Goal: Answer question/provide support

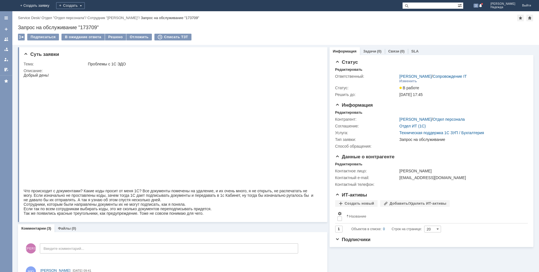
click at [8, 50] on div at bounding box center [6, 49] width 4 height 4
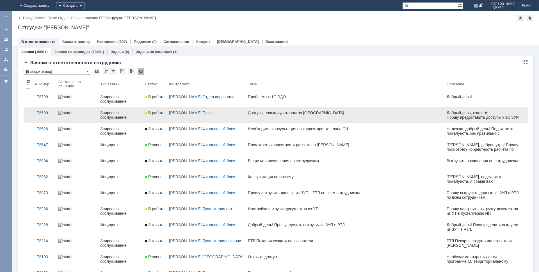
click at [322, 112] on div "Доступы новым кураторам по Нижнему Новгороду" at bounding box center [345, 113] width 194 height 4
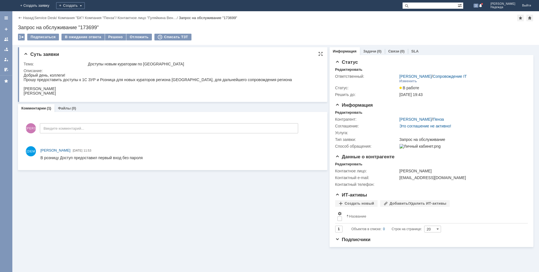
click at [72, 87] on div "Добрый день, коллеги! Прошу предоставить доступы к 1С ЗУР и Розница для новых к…" at bounding box center [158, 84] width 268 height 22
drag, startPoint x: 73, startPoint y: 87, endPoint x: 24, endPoint y: 88, distance: 49.1
click at [24, 88] on div "Добрый день, коллеги! Прошу предоставить доступы к 1С ЗУР и Розница для новых к…" at bounding box center [158, 84] width 268 height 22
copy div "Петренко Мария Юрьевна"
click at [79, 92] on div "Добрый день, коллеги! Прошу предоставить доступы к 1С ЗУР и Розница для новых к…" at bounding box center [158, 84] width 268 height 22
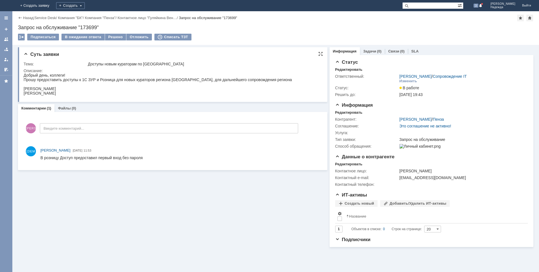
drag, startPoint x: 77, startPoint y: 93, endPoint x: 34, endPoint y: 93, distance: 43.5
click at [24, 93] on div "Добрый день, коллеги! Прошу предоставить доступы к 1С ЗУР и Розница для новых к…" at bounding box center [158, 84] width 268 height 22
copy div "Морозова Анна Геннадьевна"
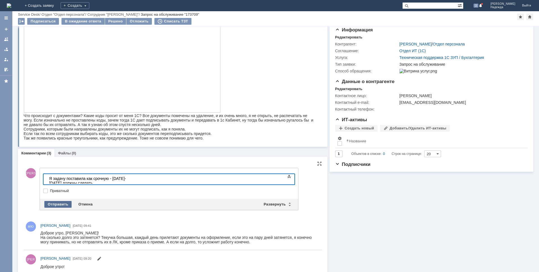
click at [61, 203] on div "Отправить" at bounding box center [57, 204] width 27 height 7
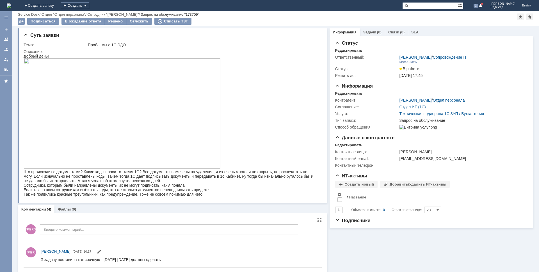
scroll to position [28, 0]
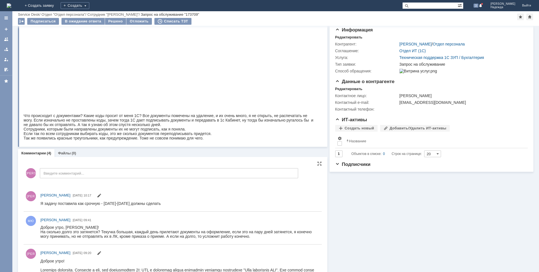
scroll to position [129, 0]
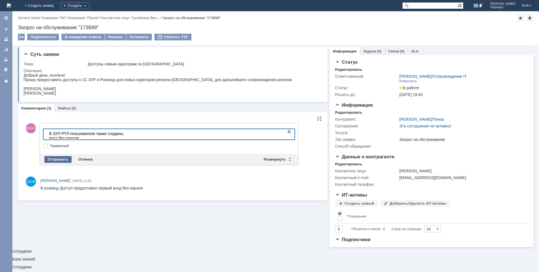
click at [57, 158] on div "Отправить" at bounding box center [57, 159] width 27 height 7
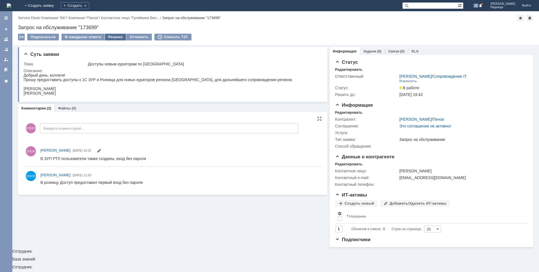
click at [116, 37] on div "Решено" at bounding box center [115, 37] width 21 height 7
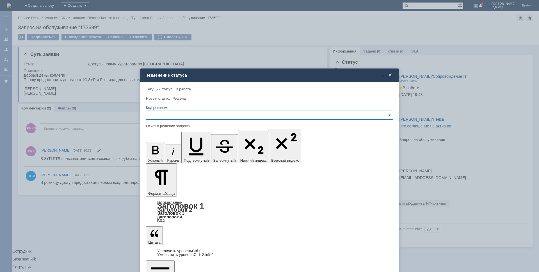
click at [173, 113] on input "text" at bounding box center [269, 115] width 247 height 9
click at [159, 153] on span "Решено" at bounding box center [270, 153] width 240 height 4
type input "Решено"
